Goal: Task Accomplishment & Management: Check status

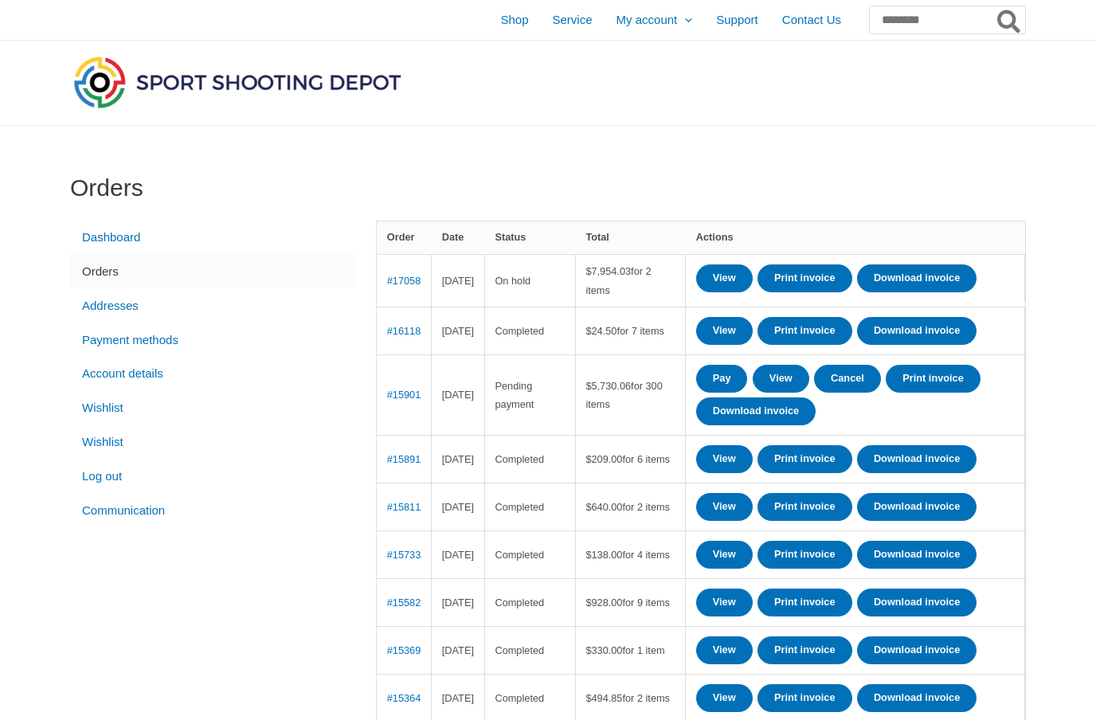
scroll to position [-2, 0]
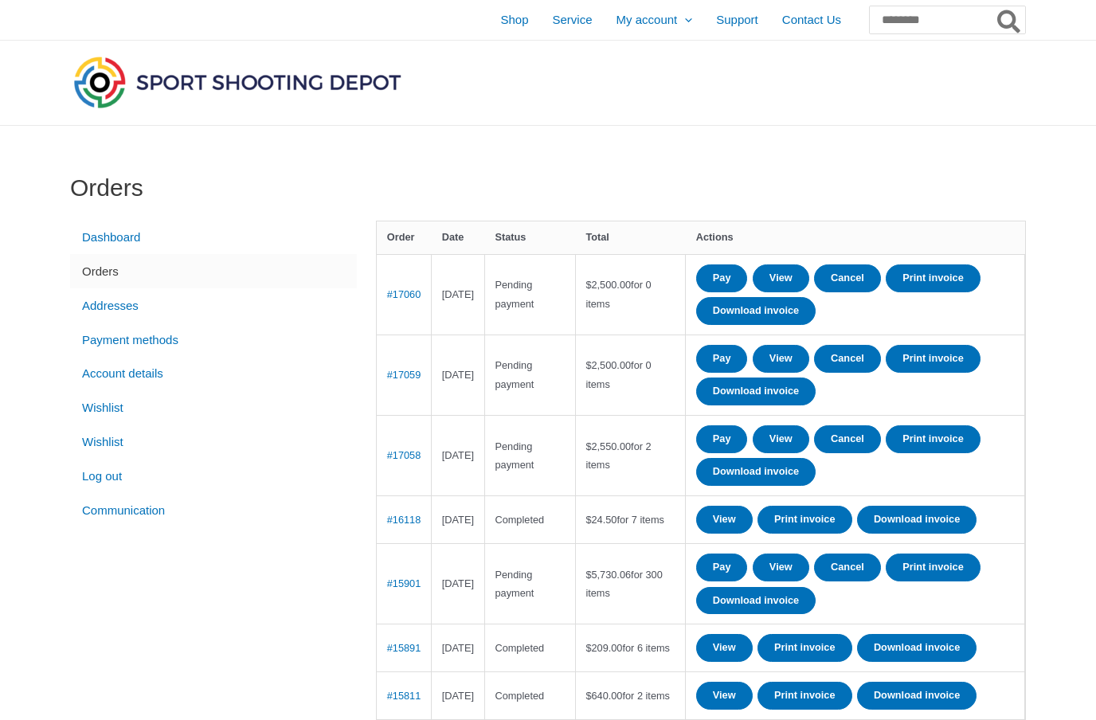
click at [539, 449] on td "Pending payment" at bounding box center [530, 455] width 91 height 80
click at [633, 672] on td "$ 209.00 for 6 items" at bounding box center [631, 648] width 110 height 48
click at [414, 452] on link "#17058" at bounding box center [404, 455] width 34 height 12
click at [913, 15] on input "Search for:" at bounding box center [946, 20] width 157 height 29
click at [728, 277] on link "Pay" at bounding box center [722, 278] width 52 height 28
